Goal: Find specific page/section: Find specific page/section

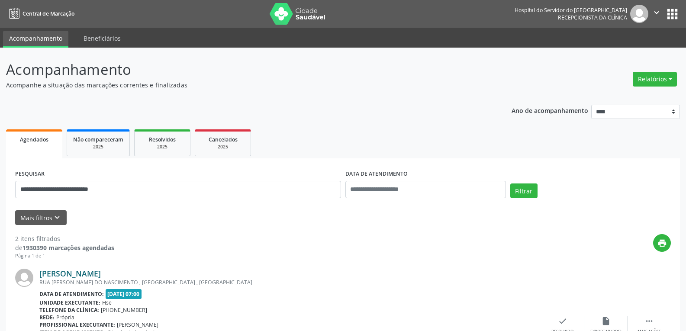
click at [101, 276] on link "[PERSON_NAME]" at bounding box center [69, 274] width 61 height 10
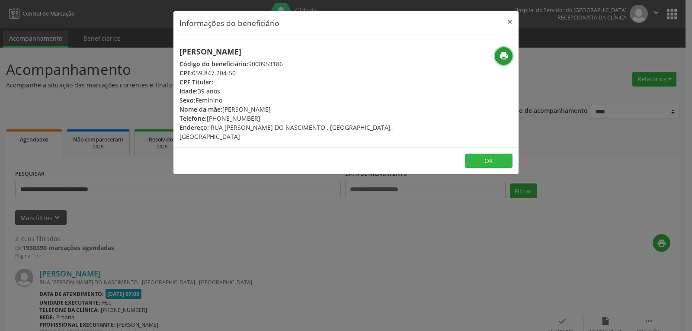
click at [508, 57] on icon "print" at bounding box center [504, 56] width 10 height 10
click at [507, 25] on button "×" at bounding box center [509, 21] width 17 height 21
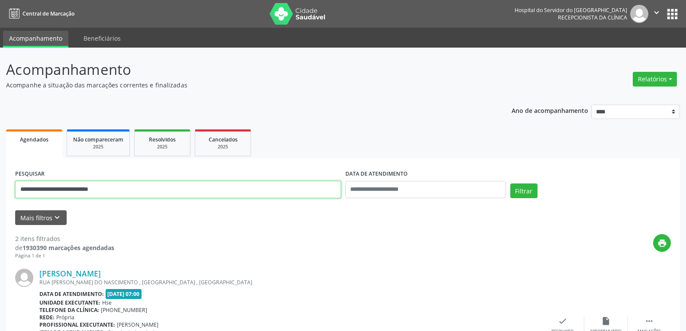
drag, startPoint x: 0, startPoint y: 193, endPoint x: 0, endPoint y: 181, distance: 12.1
click at [0, 181] on div "**********" at bounding box center [343, 290] width 686 height 484
paste input "text"
click at [510, 183] on button "Filtrar" at bounding box center [523, 190] width 27 height 15
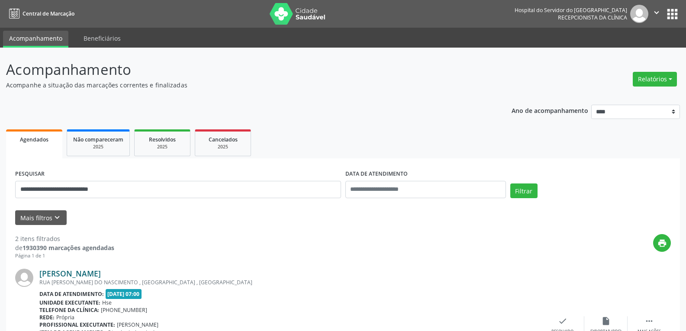
click at [101, 277] on link "[PERSON_NAME]" at bounding box center [69, 274] width 61 height 10
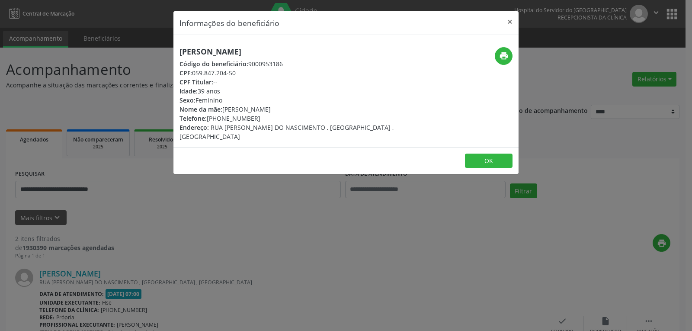
drag, startPoint x: 219, startPoint y: 119, endPoint x: 263, endPoint y: 120, distance: 43.7
click at [263, 120] on div "Telefone: [PHONE_NUMBER]" at bounding box center [289, 118] width 218 height 9
copy div "99633-9543"
drag, startPoint x: 503, startPoint y: 30, endPoint x: 498, endPoint y: 32, distance: 4.8
click at [504, 30] on button "×" at bounding box center [509, 21] width 17 height 21
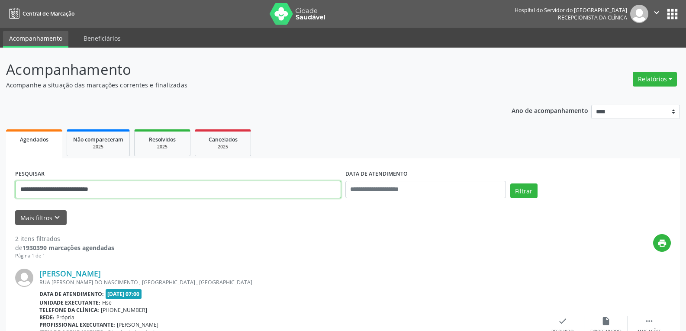
drag, startPoint x: 160, startPoint y: 194, endPoint x: 0, endPoint y: 203, distance: 159.9
click at [0, 203] on div "**********" at bounding box center [343, 290] width 686 height 484
paste input "text"
click at [510, 183] on button "Filtrar" at bounding box center [523, 190] width 27 height 15
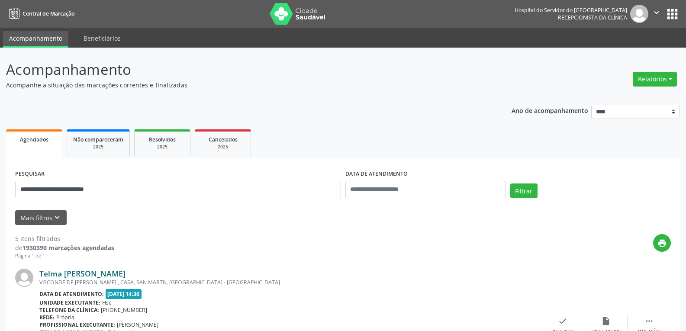
click at [125, 275] on link "Telma [PERSON_NAME]" at bounding box center [82, 274] width 86 height 10
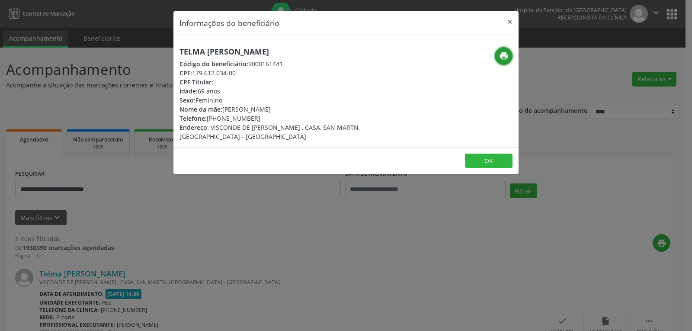
click at [505, 60] on icon "print" at bounding box center [504, 56] width 10 height 10
click at [508, 23] on button "×" at bounding box center [509, 21] width 17 height 21
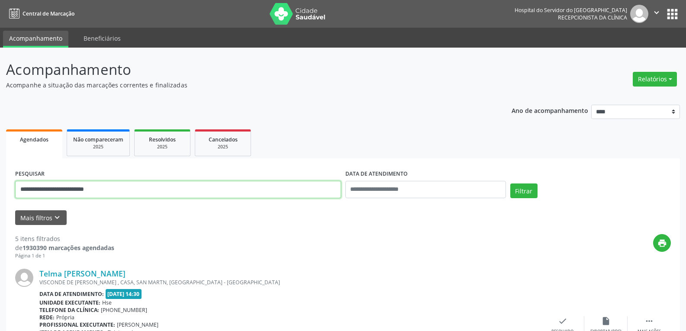
type input "*"
type input "**********"
click at [510, 183] on button "Filtrar" at bounding box center [523, 190] width 27 height 15
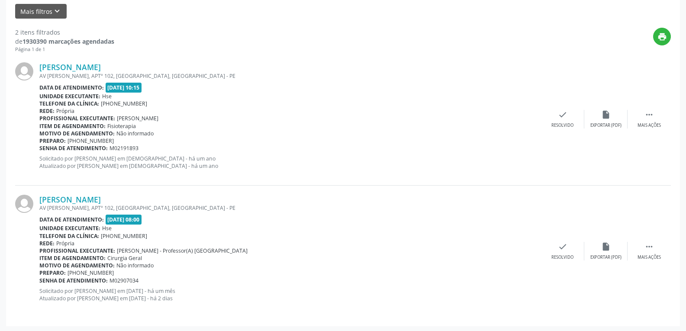
scroll to position [208, 0]
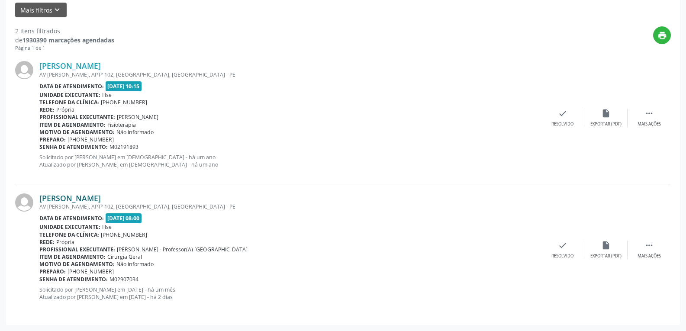
click at [101, 199] on link "[PERSON_NAME]" at bounding box center [69, 198] width 61 height 10
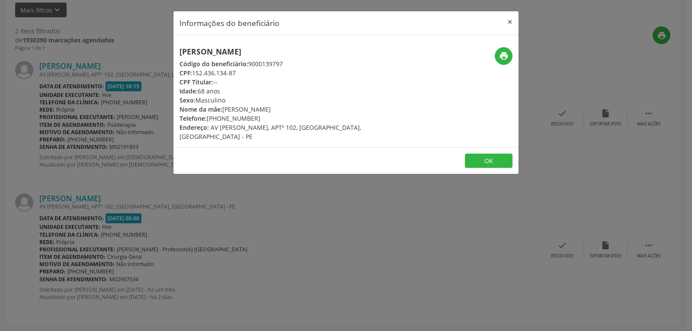
click at [273, 225] on div "Informações do beneficiário × [PERSON_NAME] Código do beneficiário: 9000139797 …" at bounding box center [346, 165] width 692 height 331
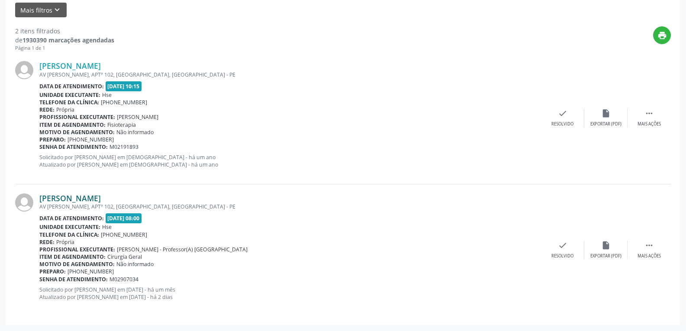
click at [101, 199] on link "[PERSON_NAME]" at bounding box center [69, 198] width 61 height 10
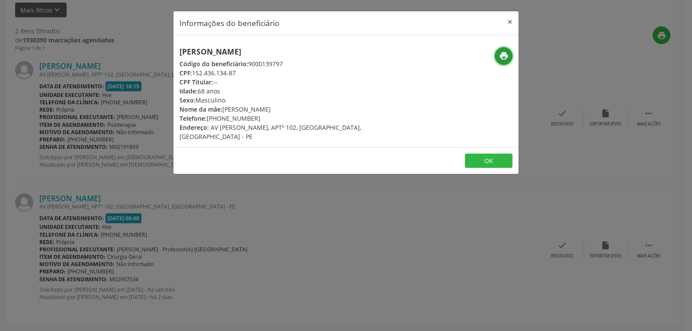
click at [497, 50] on button "print" at bounding box center [504, 56] width 18 height 18
click at [510, 19] on button "×" at bounding box center [509, 21] width 17 height 21
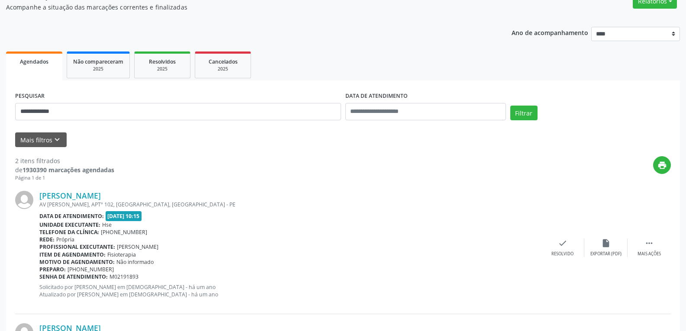
scroll to position [0, 0]
